Goal: Information Seeking & Learning: Learn about a topic

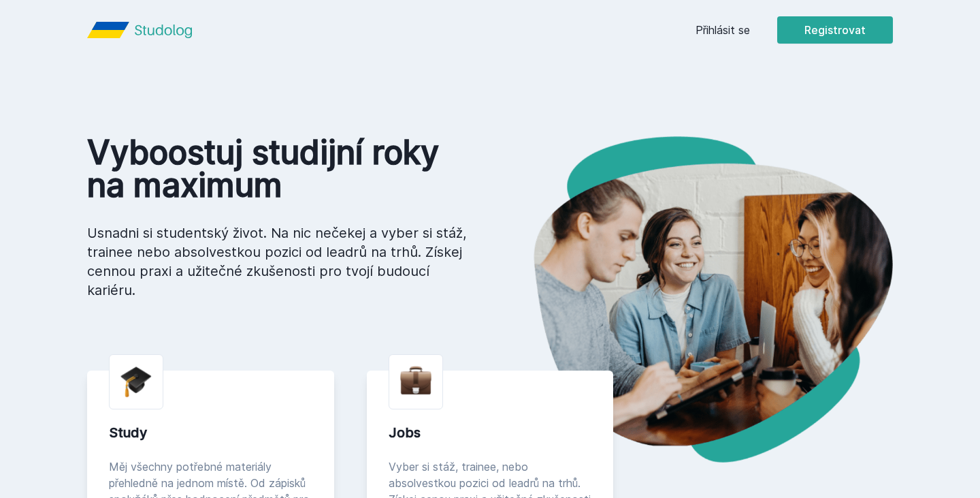
click at [705, 22] on link "Přihlásit se" at bounding box center [723, 30] width 54 height 16
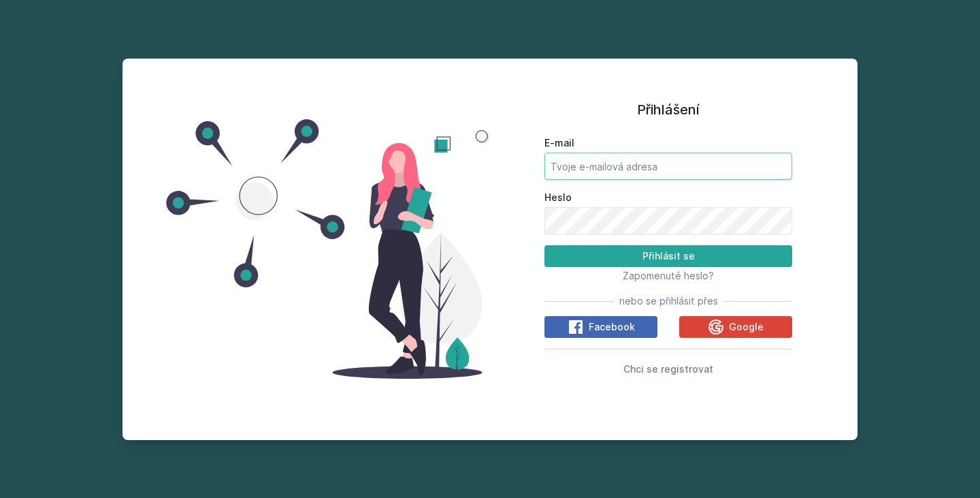
type input "[EMAIL_ADDRESS][DOMAIN_NAME]"
click at [669, 256] on button "Přihlásit se" at bounding box center [669, 256] width 248 height 22
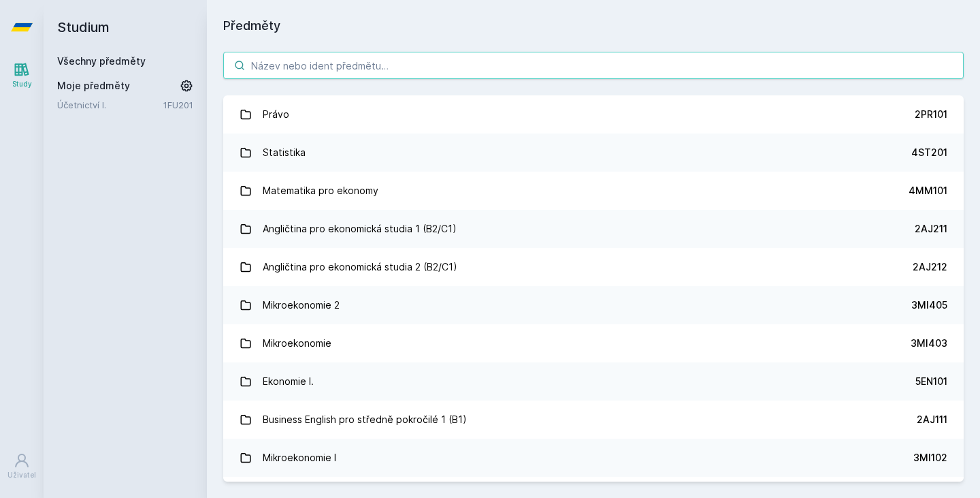
click at [270, 63] on input "search" at bounding box center [593, 65] width 741 height 27
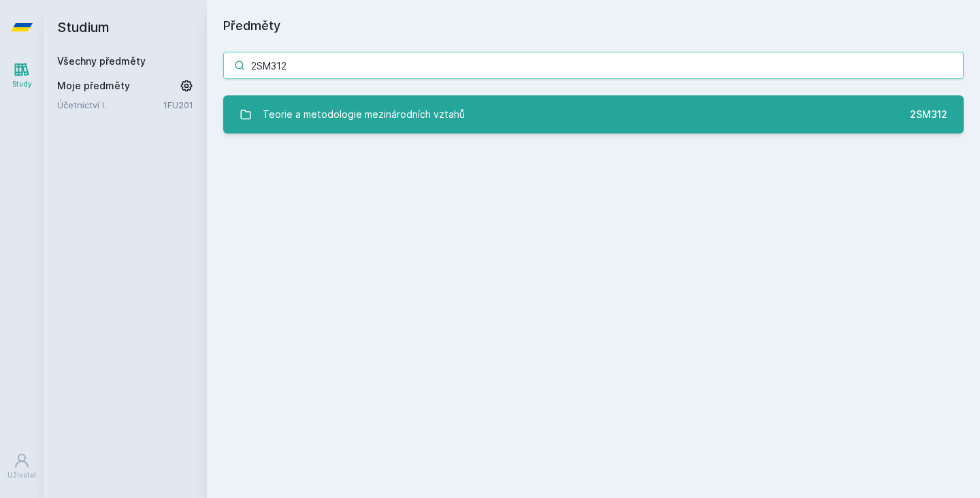
type input "2SM312"
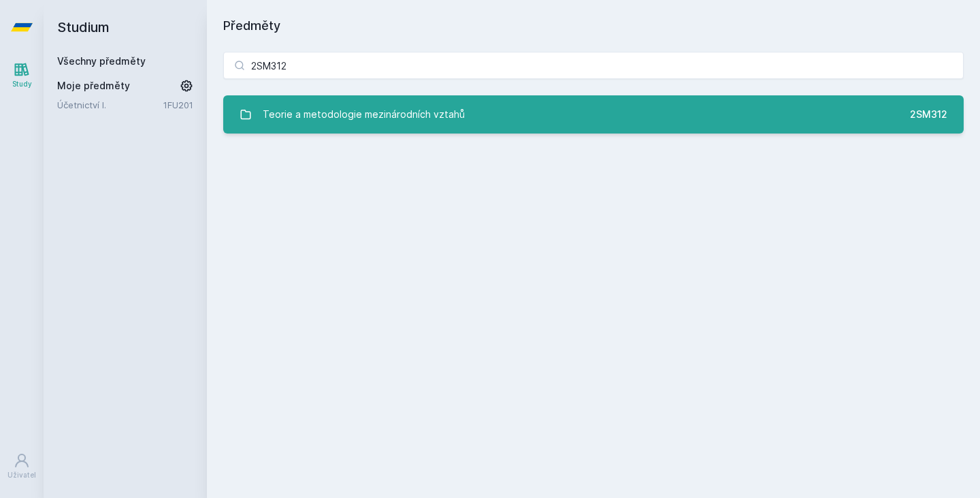
click at [408, 121] on div "Teorie a metodologie mezinárodních vztahů" at bounding box center [364, 114] width 202 height 27
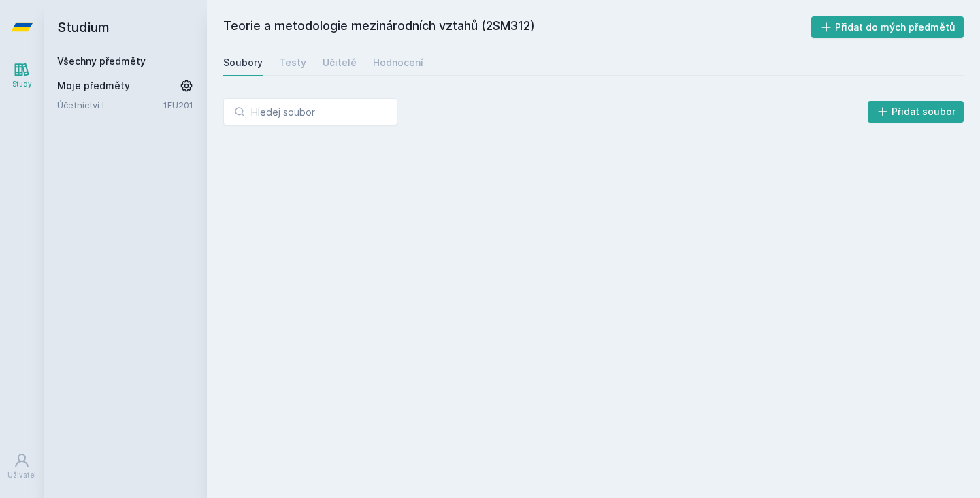
click at [277, 61] on div "Soubory Testy Učitelé Hodnocení" at bounding box center [593, 62] width 741 height 27
click at [289, 65] on div "Testy" at bounding box center [292, 63] width 27 height 14
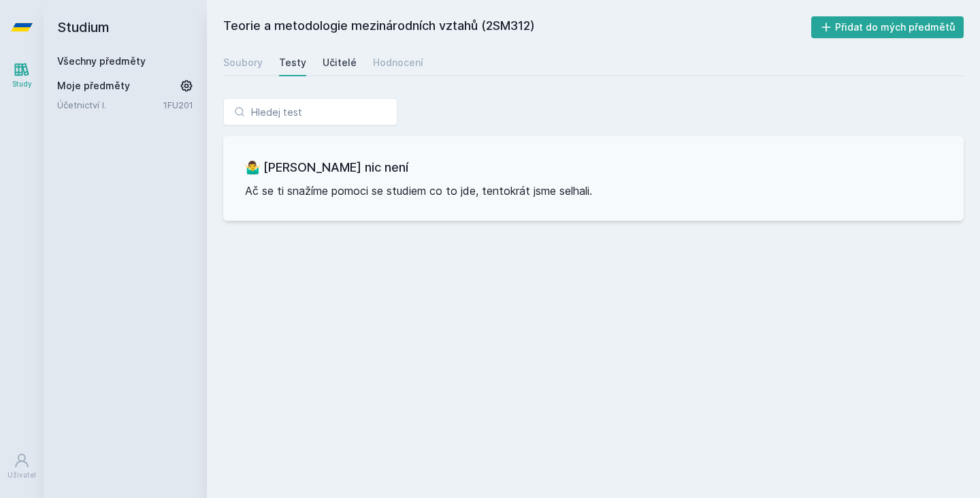
click at [325, 64] on div "Učitelé" at bounding box center [340, 63] width 34 height 14
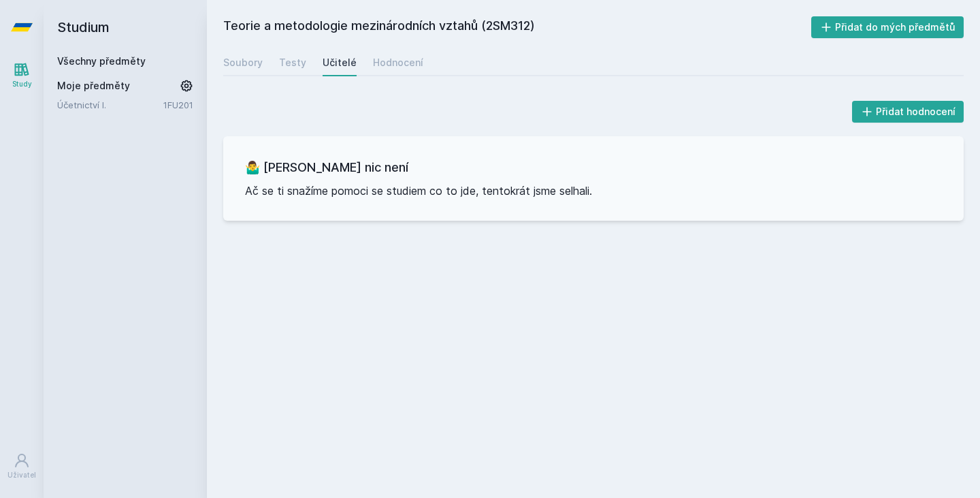
click at [377, 75] on div "Soubory Testy Učitelé Hodnocení" at bounding box center [593, 62] width 741 height 27
click at [375, 61] on div "Hodnocení" at bounding box center [398, 63] width 50 height 14
